Goal: Book appointment/travel/reservation

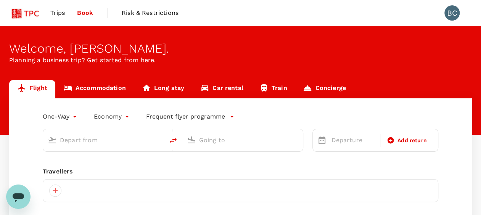
type input "roundtrip"
type input "business"
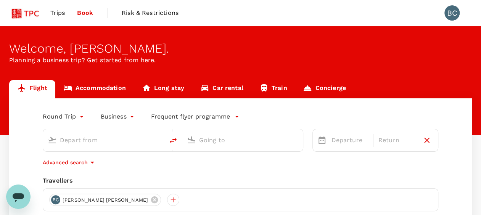
type input "Singapore Changi (SIN)"
type input "Amsterdam Schiphol (AMS)"
click at [117, 92] on link "Accommodation" at bounding box center [94, 89] width 79 height 18
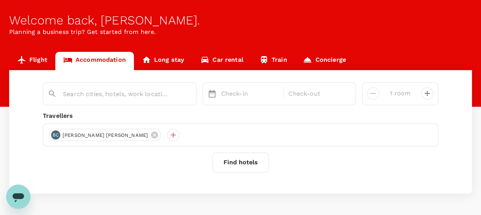
scroll to position [38, 0]
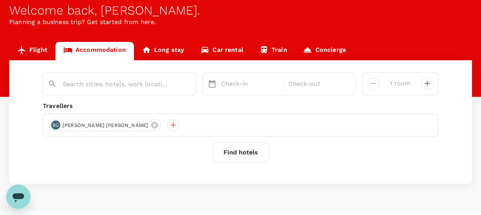
click at [242, 155] on button "Find hotels" at bounding box center [240, 153] width 56 height 20
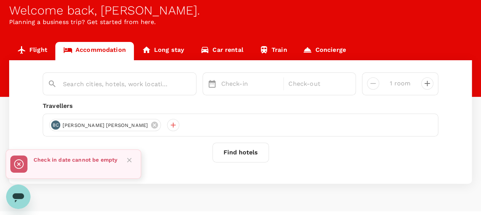
click at [129, 161] on icon "Close" at bounding box center [129, 160] width 8 height 8
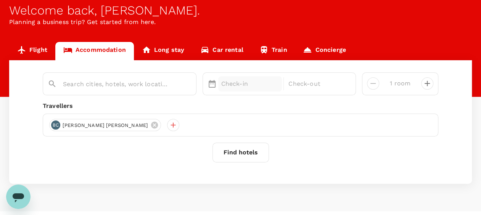
click at [248, 80] on p "Check-in" at bounding box center [250, 83] width 58 height 9
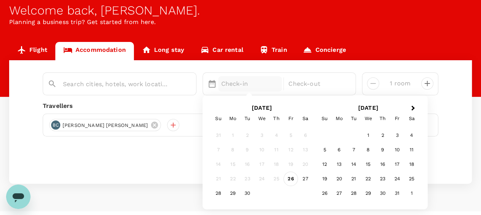
click at [292, 176] on div "26" at bounding box center [290, 179] width 14 height 14
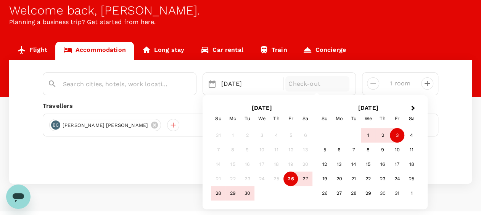
click at [394, 136] on div "3" at bounding box center [396, 135] width 14 height 14
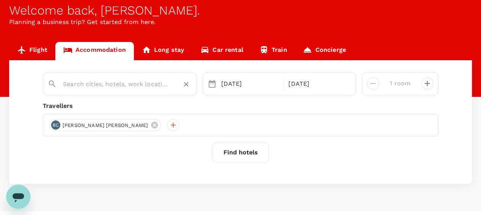
click at [140, 84] on input "text" at bounding box center [116, 84] width 107 height 12
type input "sangha"
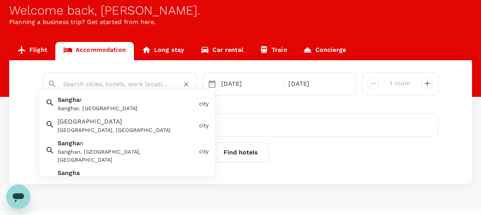
click at [252, 150] on button "Find hotels" at bounding box center [240, 153] width 56 height 20
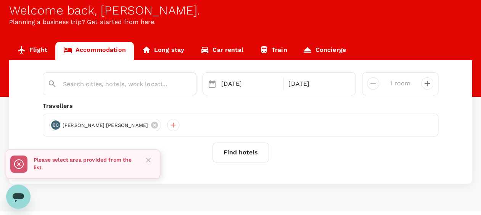
click at [152, 159] on button "Close" at bounding box center [148, 159] width 11 height 11
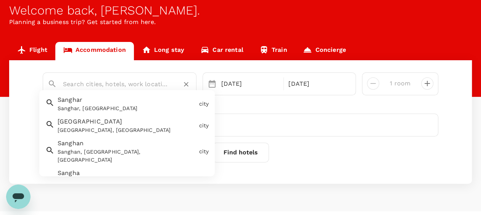
click at [136, 84] on input "text" at bounding box center [116, 84] width 107 height 12
click at [101, 117] on div "Shanghai [GEOGRAPHIC_DATA], [GEOGRAPHIC_DATA]" at bounding box center [124, 124] width 141 height 20
type input "[GEOGRAPHIC_DATA]"
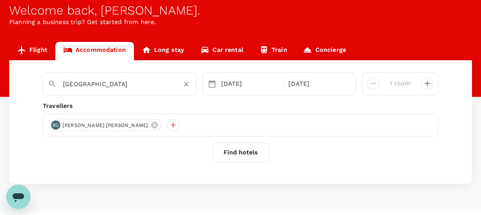
click at [232, 156] on button "Find hotels" at bounding box center [240, 153] width 56 height 20
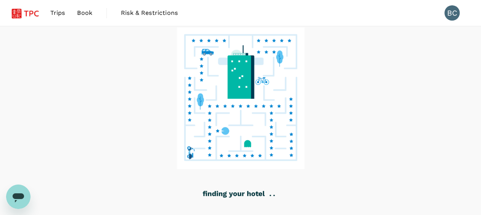
click at [345, 121] on div at bounding box center [240, 125] width 481 height 199
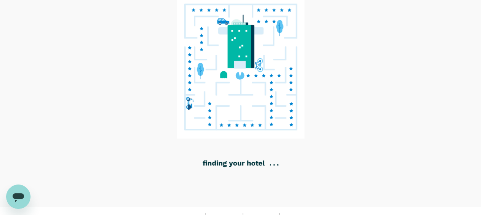
scroll to position [15, 0]
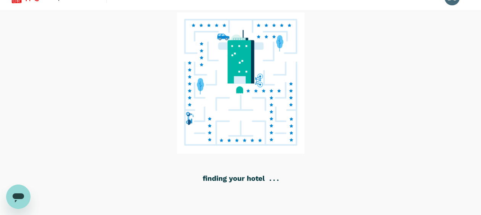
click at [264, 108] on image at bounding box center [240, 82] width 128 height 141
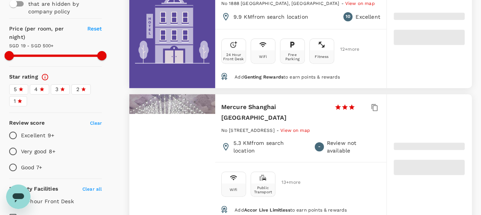
scroll to position [114, 0]
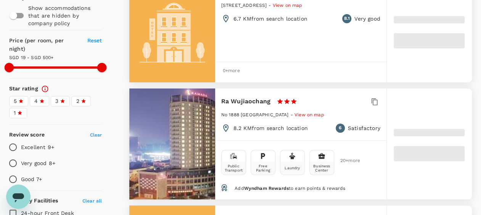
drag, startPoint x: 18, startPoint y: 111, endPoint x: 33, endPoint y: 107, distance: 15.8
click at [18, 111] on icon at bounding box center [19, 112] width 5 height 5
click at [0, 0] on input "1" at bounding box center [0, 0] width 0 height 0
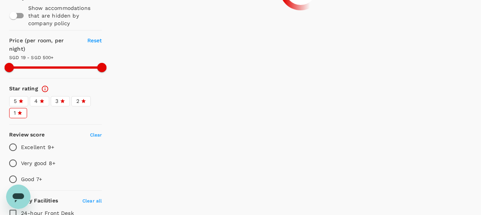
type input "499.19"
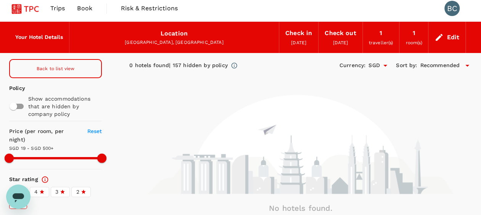
scroll to position [0, 0]
